Goal: Transaction & Acquisition: Purchase product/service

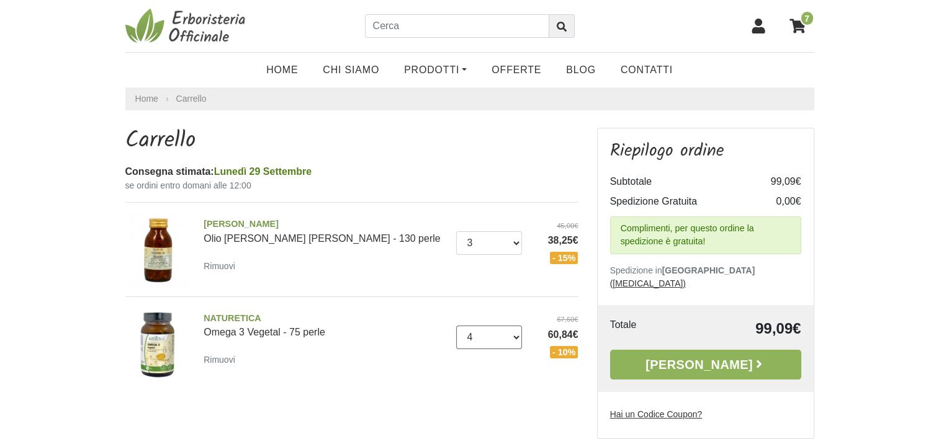
click at [519, 335] on select "0 (Rimuovi) 1 2 3 4 5 6 7 8 9 10 11 12 13 14 15 16" at bounding box center [489, 338] width 66 height 24
select select "8"
click at [456, 326] on select "0 (Rimuovi) 1 2 3 4 5 6 7 8 9 10 11 12 13 14 15 16" at bounding box center [489, 338] width 66 height 24
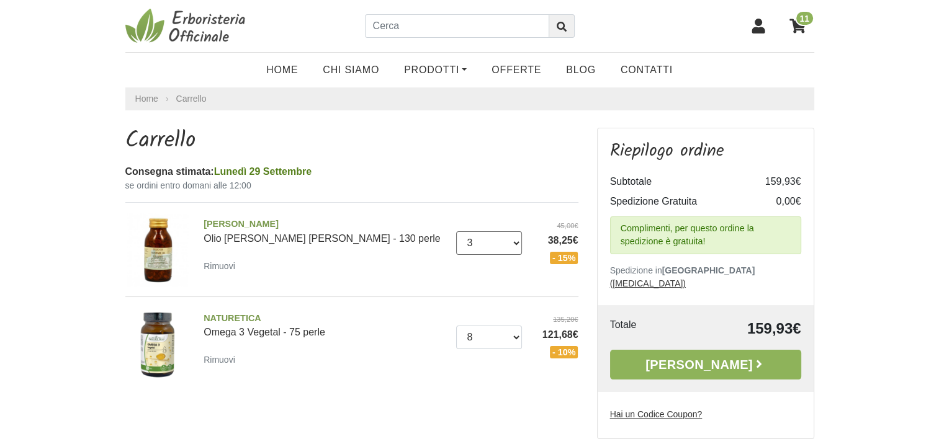
click at [514, 241] on select "0 ([GEOGRAPHIC_DATA]) 1 2 3 4" at bounding box center [489, 243] width 66 height 24
select select "4"
click at [456, 231] on select "0 ([GEOGRAPHIC_DATA]) 1 2 3 4" at bounding box center [489, 243] width 66 height 24
click at [233, 224] on span "[PERSON_NAME]" at bounding box center [324, 225] width 243 height 14
